Goal: Find contact information: Find contact information

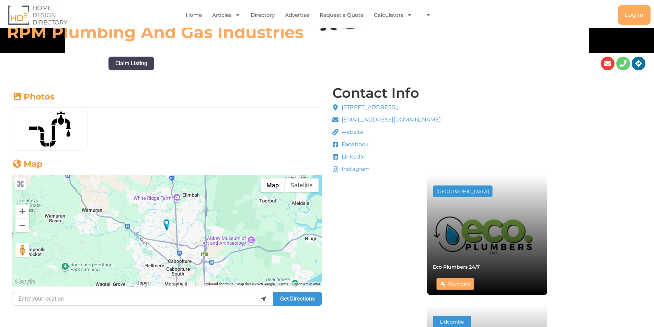
drag, startPoint x: 460, startPoint y: 108, endPoint x: 341, endPoint y: 105, distance: 118.2
click at [341, 105] on div "180 Old Gympie Rd, Caboolture, QLD, 4510, rpmplumbing@hotmail.com website Faceb…" at bounding box center [387, 139] width 112 height 74
copy span "180 Old Gympie Rd, Caboolture, QLD, 4510,"
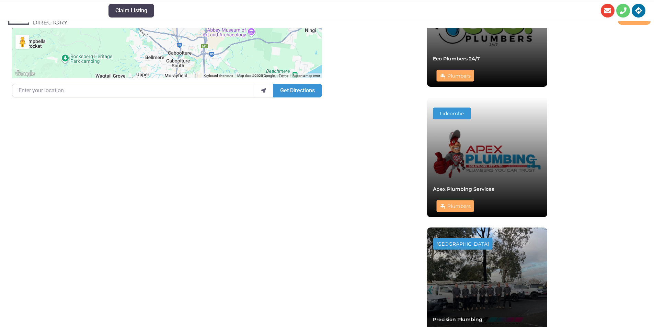
scroll to position [490, 0]
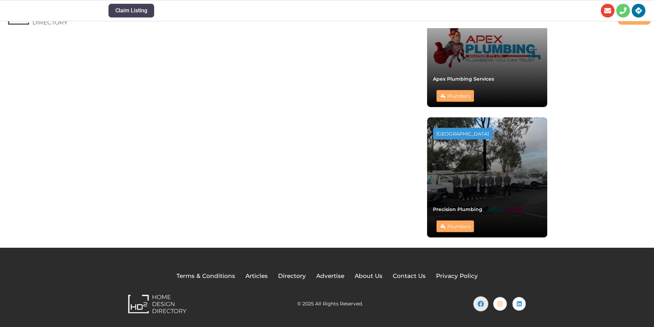
click at [479, 306] on icon at bounding box center [481, 304] width 6 height 6
click at [403, 274] on span "Contact Us" at bounding box center [409, 276] width 33 height 9
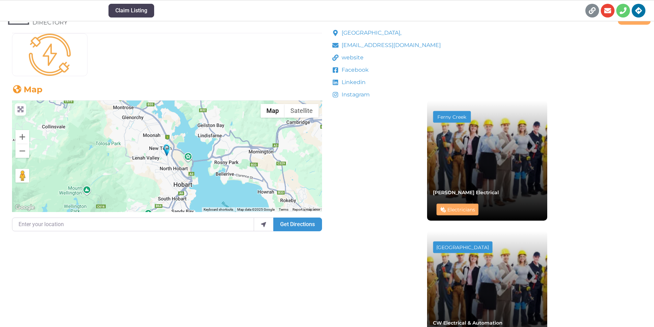
scroll to position [103, 0]
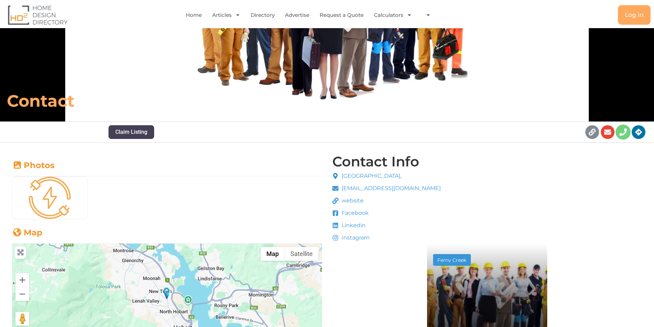
click at [624, 129] on icon at bounding box center [624, 132] width 8 height 8
click at [165, 106] on h6 "Contact" at bounding box center [231, 101] width 448 height 21
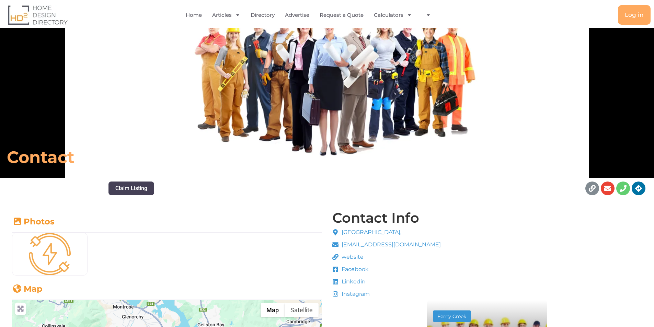
scroll to position [0, 0]
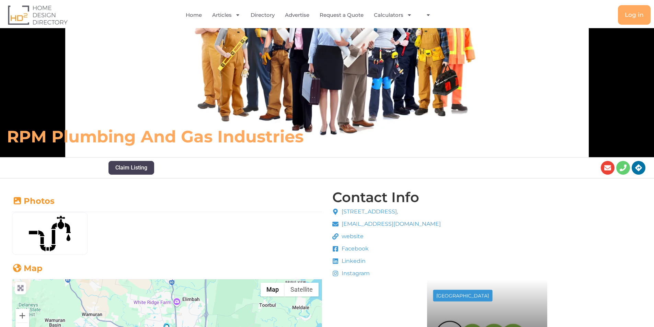
scroll to position [137, 0]
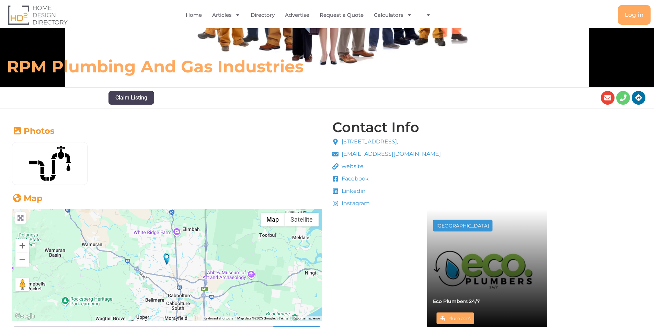
drag, startPoint x: 466, startPoint y: 142, endPoint x: 340, endPoint y: 143, distance: 125.4
copy span "180 Old Gympie Rd, Caboolture, QLD, 4510,"
